Goal: Contribute content: Contribute content

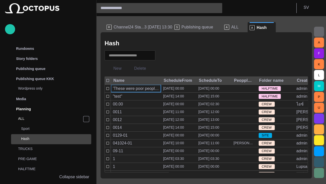
click at [196, 28] on span "Publishing queue" at bounding box center [198, 27] width 32 height 5
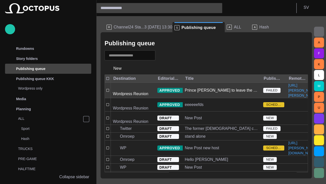
scroll to position [20, 0]
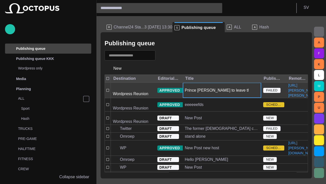
click at [204, 93] on div "Prince [PERSON_NAME] to leave the military" at bounding box center [222, 91] width 74 height 6
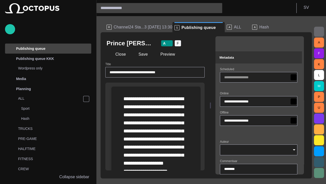
click at [298, 45] on span "button" at bounding box center [295, 43] width 5 height 5
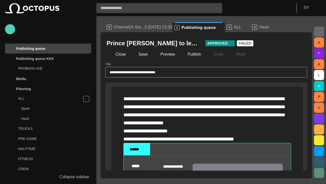
click at [10, 27] on span "button" at bounding box center [10, 29] width 6 height 7
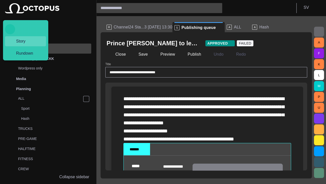
click at [22, 41] on span "Story" at bounding box center [27, 41] width 31 height 6
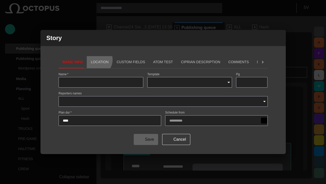
click at [93, 60] on button "Location" at bounding box center [100, 62] width 26 height 12
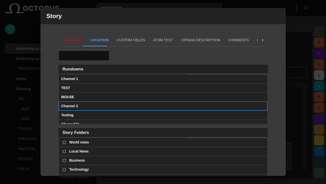
click at [262, 105] on span at bounding box center [263, 106] width 4 height 4
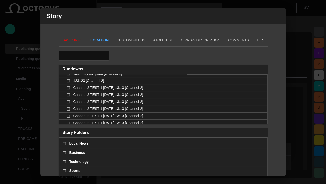
scroll to position [48, 0]
click at [278, 15] on span "button" at bounding box center [279, 16] width 6 height 6
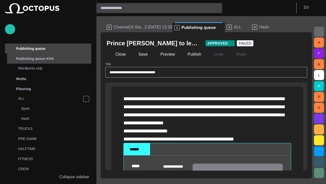
click at [87, 58] on span "main menu" at bounding box center [86, 59] width 4 height 4
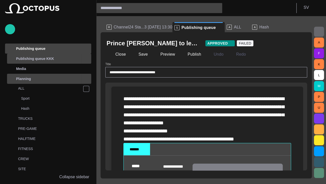
click at [85, 79] on span "main menu" at bounding box center [86, 79] width 4 height 4
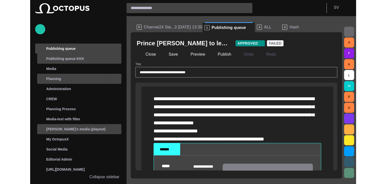
scroll to position [0, 0]
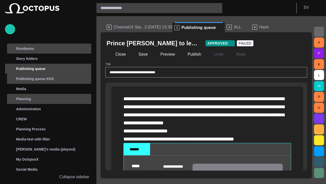
click at [86, 49] on span "main menu" at bounding box center [86, 49] width 4 height 4
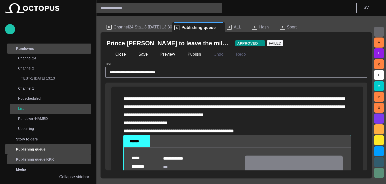
scroll to position [15, 0]
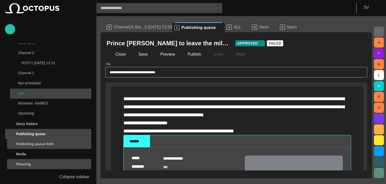
click at [24, 92] on p "List" at bounding box center [54, 93] width 73 height 5
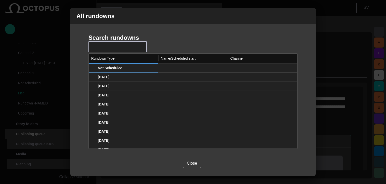
click at [94, 69] on span at bounding box center [93, 68] width 4 height 4
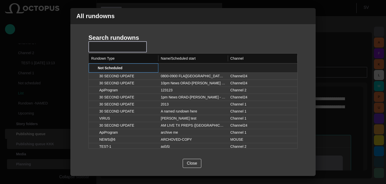
click at [94, 69] on span at bounding box center [93, 68] width 4 height 4
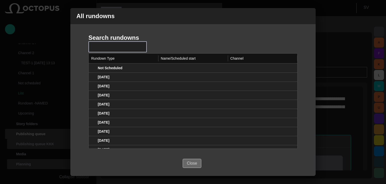
click at [192, 163] on button "Close" at bounding box center [192, 163] width 19 height 9
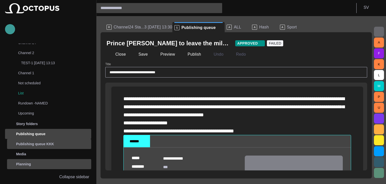
click at [10, 28] on span "button" at bounding box center [10, 29] width 6 height 7
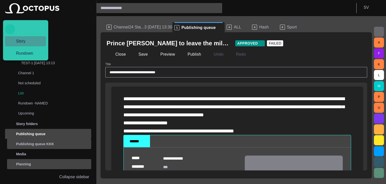
click at [20, 40] on span "Story" at bounding box center [27, 41] width 31 height 6
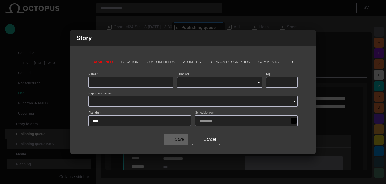
click at [128, 63] on button "Location" at bounding box center [130, 62] width 26 height 12
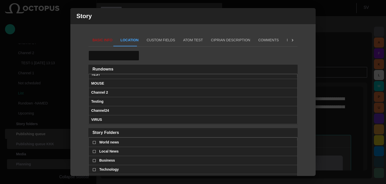
scroll to position [13, 0]
click at [56, 39] on div "Story Basic Info Location Custom Fields ATOM Test Ciprian description Comments …" at bounding box center [193, 92] width 386 height 184
click at [307, 17] on span "button" at bounding box center [309, 16] width 6 height 6
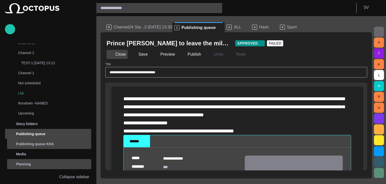
click at [117, 52] on button "Close" at bounding box center [117, 54] width 21 height 9
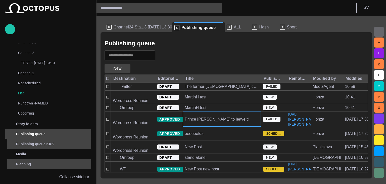
click at [126, 69] on span "button" at bounding box center [126, 68] width 5 height 5
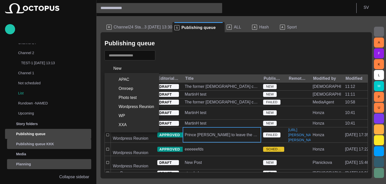
click at [225, 48] on div at bounding box center [193, 92] width 386 height 184
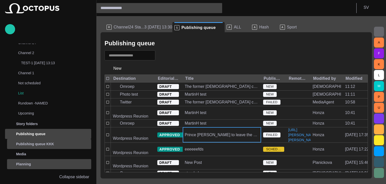
click at [140, 25] on div "R Channel24 Sta...3 [DATE] 13:30" at bounding box center [139, 27] width 64 height 10
click at [140, 27] on span "Channel24 Sta...3 [DATE] 13:30" at bounding box center [143, 27] width 59 height 5
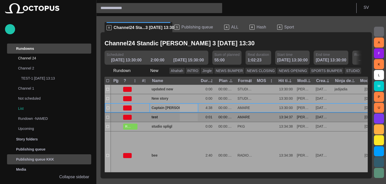
scroll to position [8, 0]
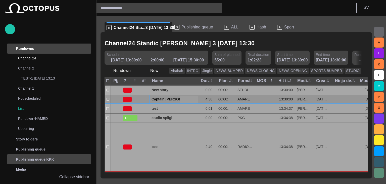
click at [162, 100] on span "Captain [PERSON_NAME] famous polar shipwreck as never seen before" at bounding box center [174, 99] width 45 height 5
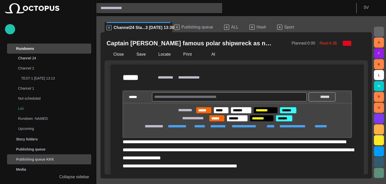
click at [322, 99] on p "******" at bounding box center [325, 97] width 13 height 6
click at [323, 97] on p "******" at bounding box center [325, 97] width 13 height 6
click at [322, 98] on p "******" at bounding box center [325, 97] width 13 height 6
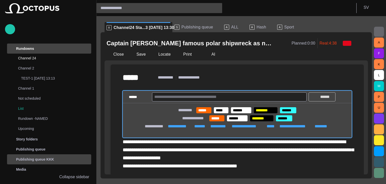
click at [320, 98] on p "******" at bounding box center [325, 97] width 13 height 6
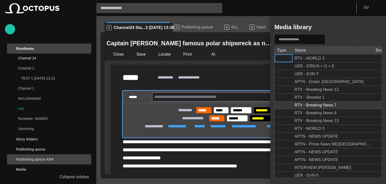
drag, startPoint x: 191, startPoint y: 108, endPoint x: 333, endPoint y: 103, distance: 142.5
click at [326, 123] on body "**********" at bounding box center [193, 92] width 386 height 184
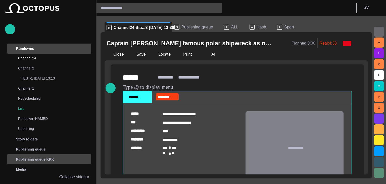
click at [326, 97] on span "button" at bounding box center [346, 96] width 5 height 5
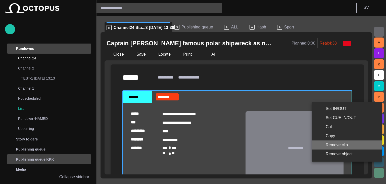
click at [326, 146] on li "Remove clip" at bounding box center [347, 144] width 70 height 9
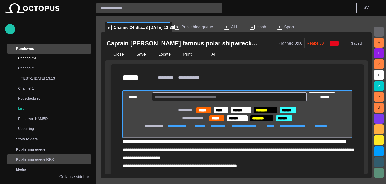
click at [326, 35] on button "button" at bounding box center [379, 32] width 10 height 10
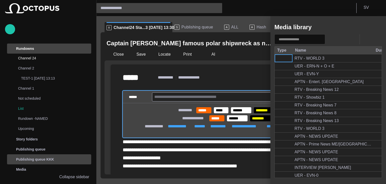
click at [246, 81] on div at bounding box center [193, 92] width 386 height 184
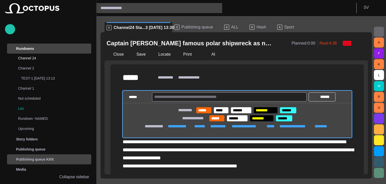
click at [187, 30] on div "S Publishing queue" at bounding box center [198, 27] width 46 height 10
click at [188, 29] on span "Publishing queue" at bounding box center [198, 27] width 32 height 5
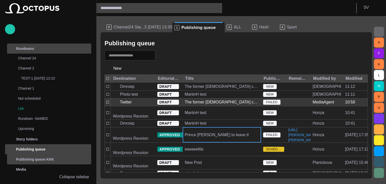
scroll to position [101, 0]
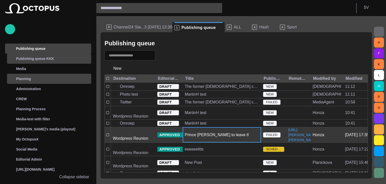
click at [203, 128] on div "Prince [PERSON_NAME] to leave the military" at bounding box center [222, 134] width 78 height 15
click at [204, 136] on div "Prince [PERSON_NAME] to leave the military" at bounding box center [222, 134] width 78 height 15
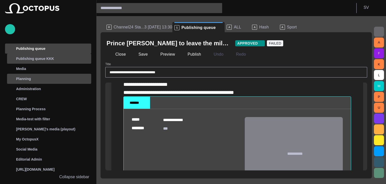
scroll to position [39, 0]
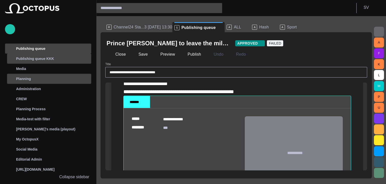
click at [141, 104] on div "*******" at bounding box center [136, 101] width 15 height 5
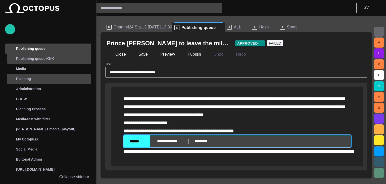
click at [154, 98] on div "**********" at bounding box center [238, 115] width 228 height 40
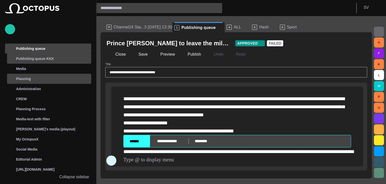
click at [112, 156] on span "button" at bounding box center [111, 161] width 6 height 10
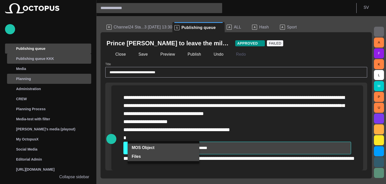
click at [149, 152] on button "Files" at bounding box center [164, 156] width 72 height 9
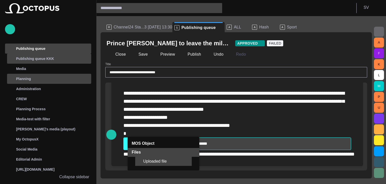
click at [157, 159] on span "Uploaded file" at bounding box center [165, 161] width 45 height 5
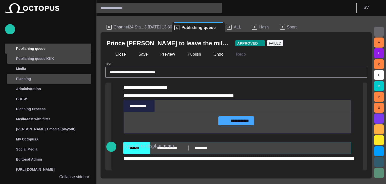
click at [235, 125] on label "**********" at bounding box center [237, 120] width 36 height 9
click at [0, 0] on input "**********" at bounding box center [0, 0] width 0 height 0
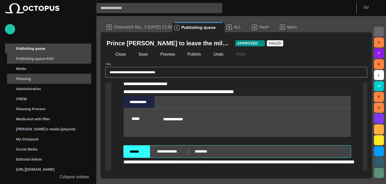
scroll to position [47, 0]
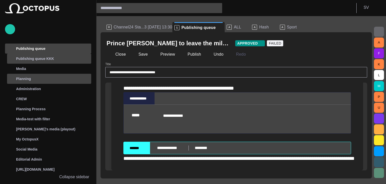
click at [153, 100] on span at bounding box center [151, 98] width 4 height 4
